Goal: Task Accomplishment & Management: Manage account settings

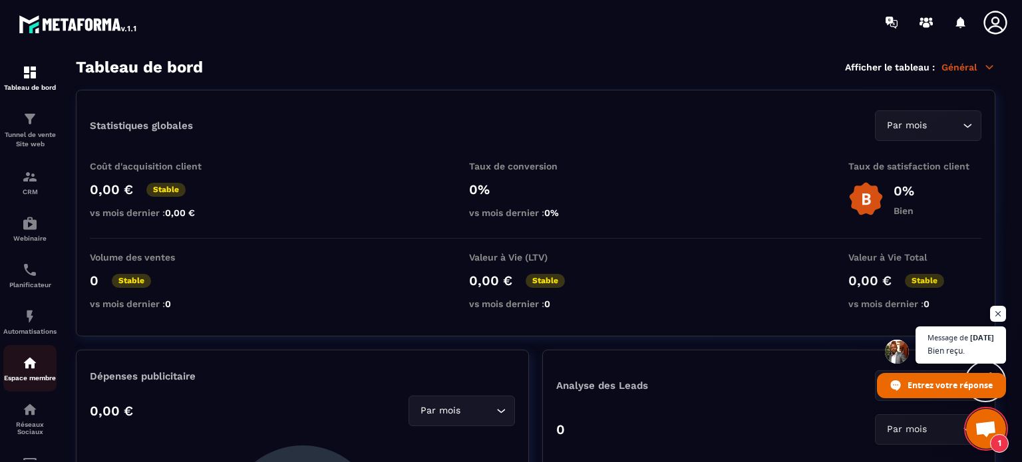
scroll to position [133, 0]
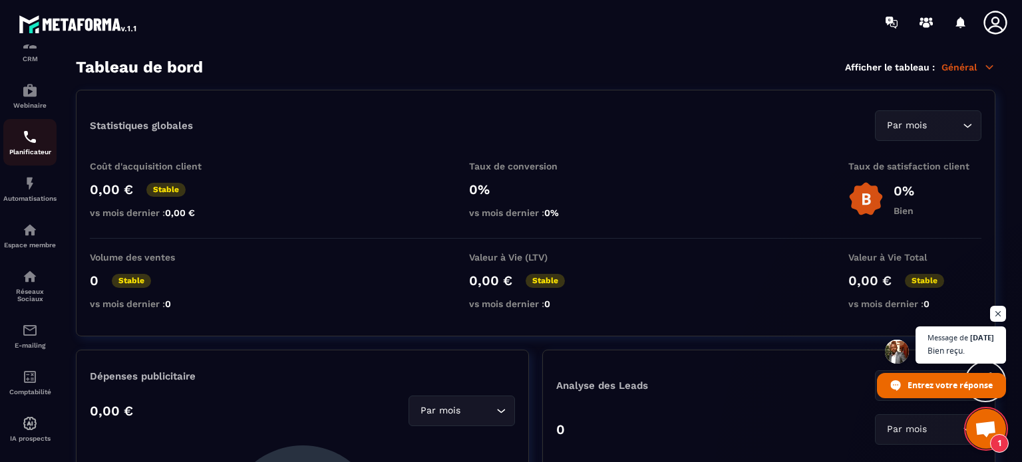
click at [29, 142] on img at bounding box center [30, 137] width 16 height 16
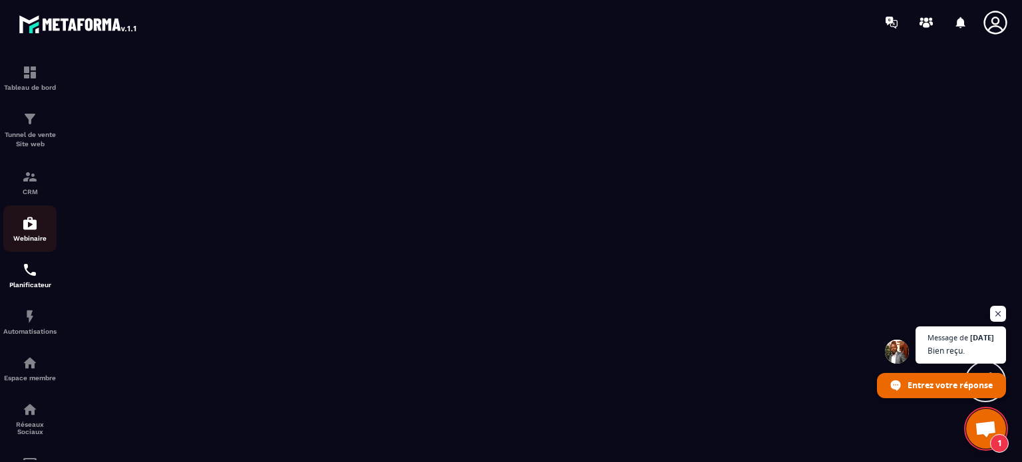
click at [31, 231] on img at bounding box center [30, 224] width 16 height 16
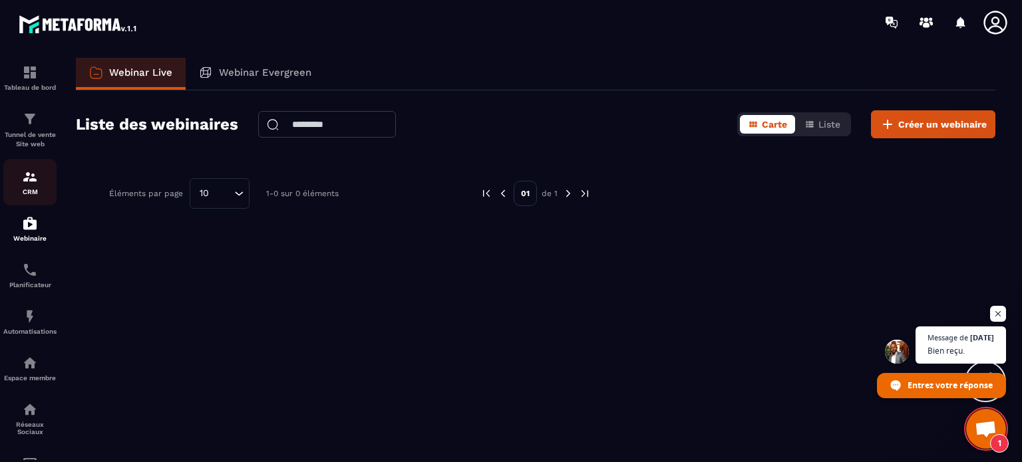
click at [27, 182] on img at bounding box center [30, 177] width 16 height 16
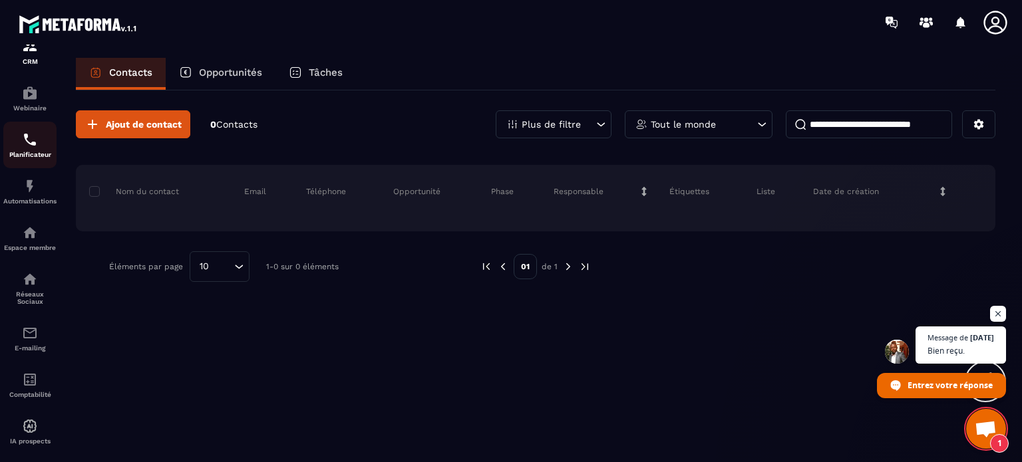
scroll to position [133, 0]
click at [22, 238] on img at bounding box center [30, 230] width 16 height 16
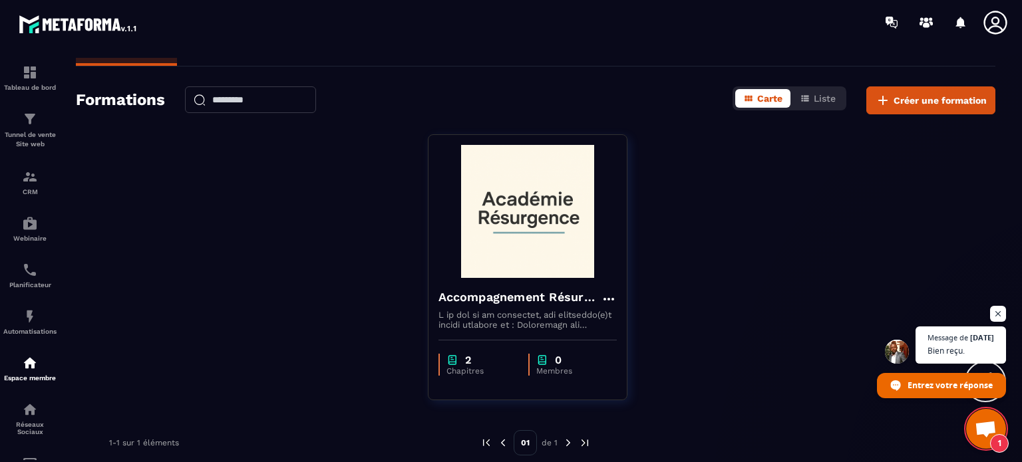
scroll to position [35, 0]
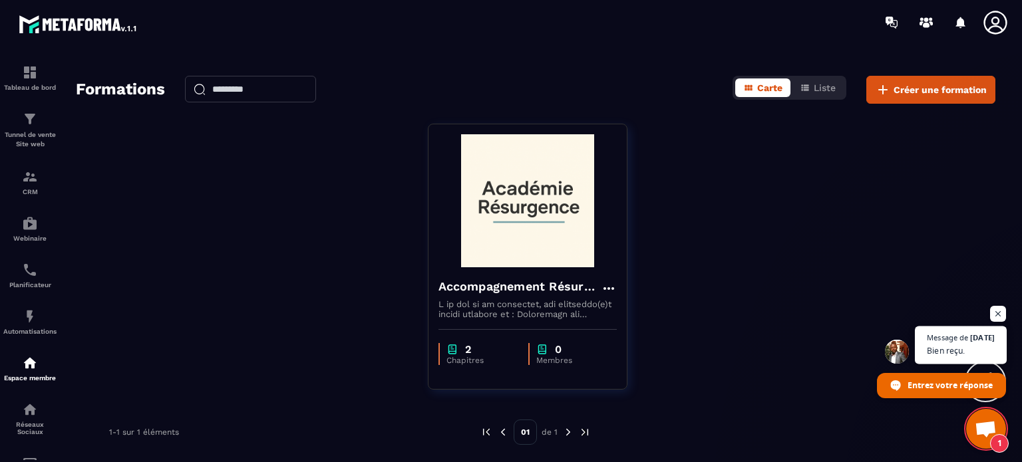
click at [939, 340] on span "Message de" at bounding box center [947, 337] width 41 height 7
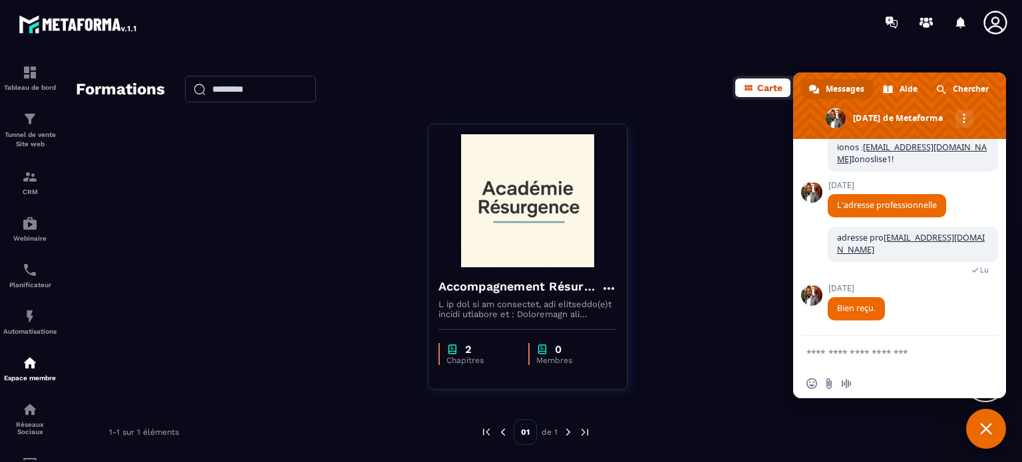
drag, startPoint x: 985, startPoint y: 425, endPoint x: 968, endPoint y: 410, distance: 22.6
click at [981, 424] on span "Fermer le chat" at bounding box center [986, 429] width 12 height 12
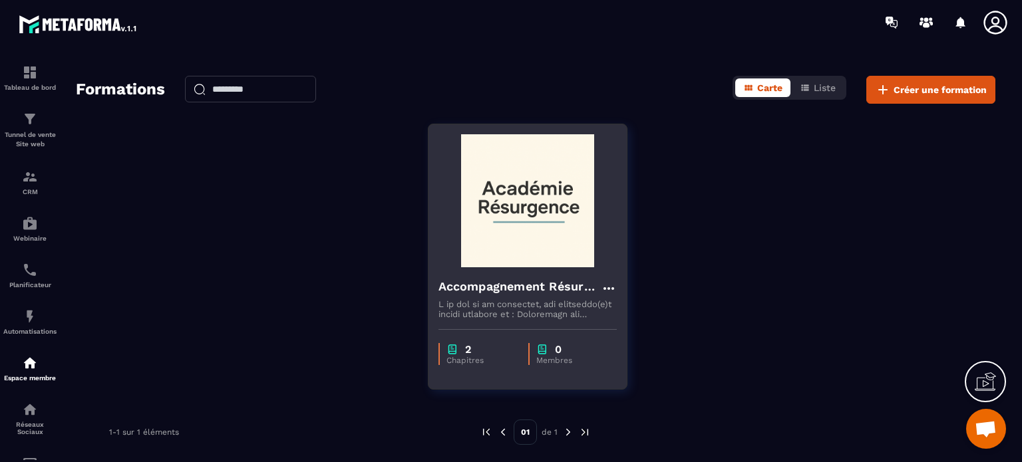
click at [537, 192] on img at bounding box center [527, 200] width 178 height 133
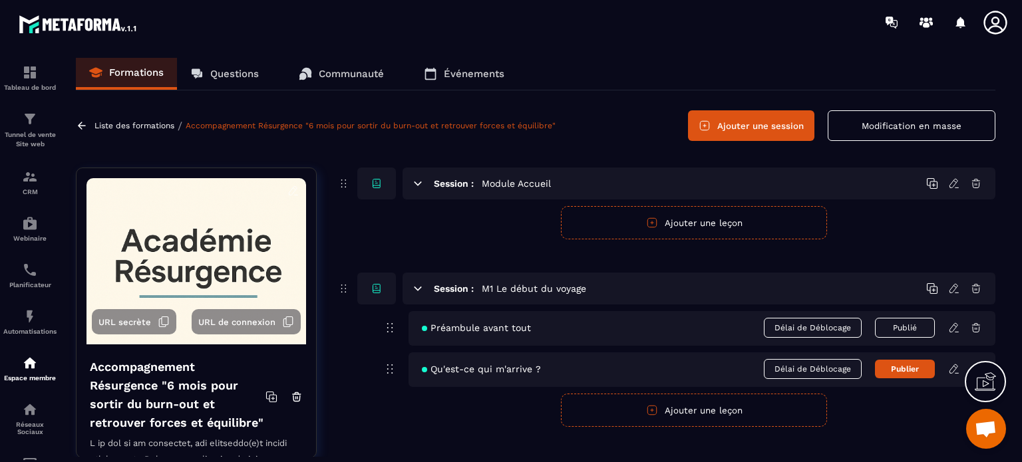
click at [952, 184] on icon at bounding box center [954, 184] width 12 height 12
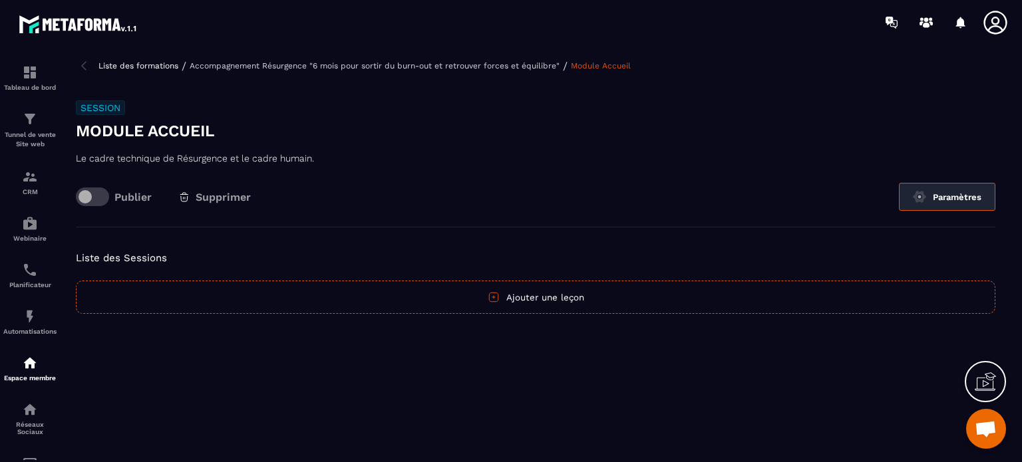
click at [944, 194] on button "Paramètres" at bounding box center [947, 197] width 96 height 28
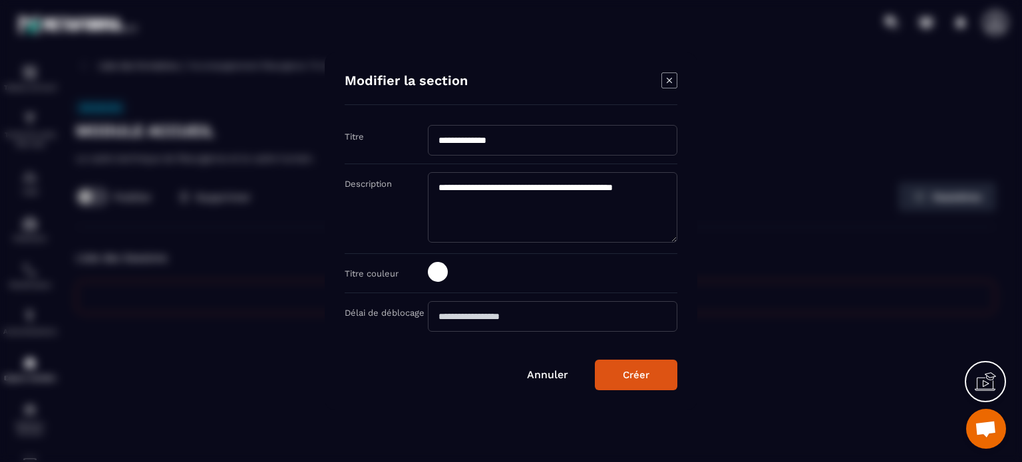
click at [432, 273] on span "Modal window" at bounding box center [438, 272] width 20 height 20
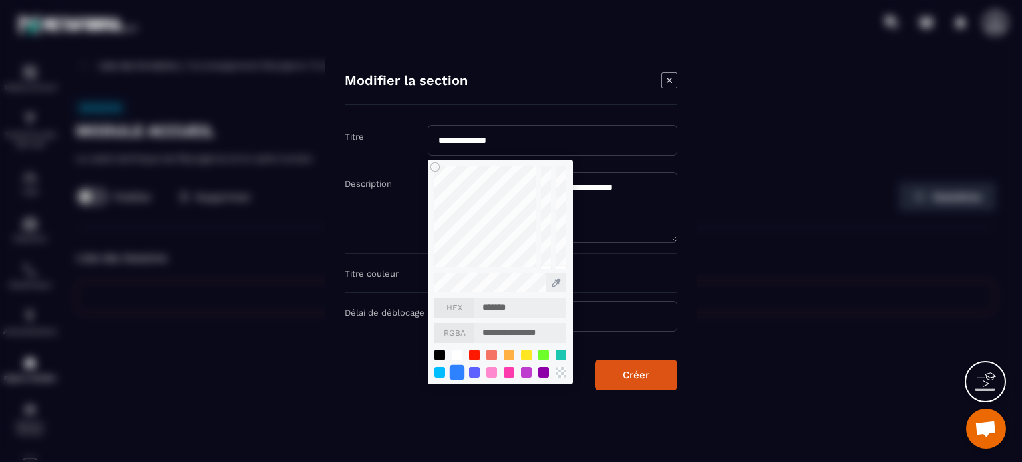
click at [459, 371] on div "Modal window" at bounding box center [457, 372] width 15 height 15
type input "*******"
type input "**********"
click at [621, 377] on button "Créer" at bounding box center [636, 375] width 82 height 31
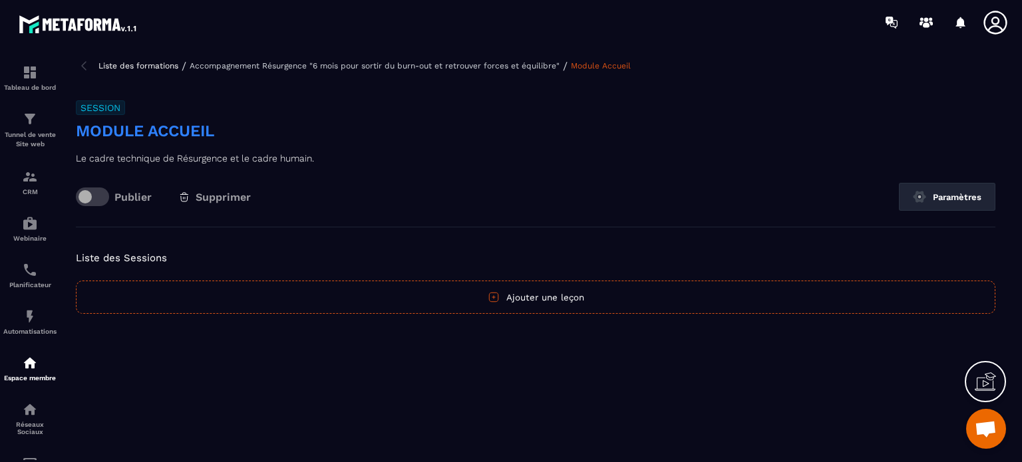
click at [460, 67] on p "Accompagnement Résurgence "6 mois pour sortir du burn-out et retrouver forces e…" at bounding box center [375, 65] width 370 height 9
